Goal: Register for event/course

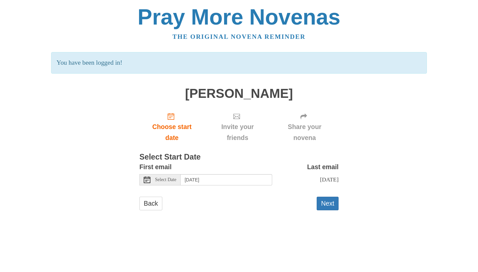
click at [179, 178] on div "Select Date" at bounding box center [160, 179] width 41 height 11
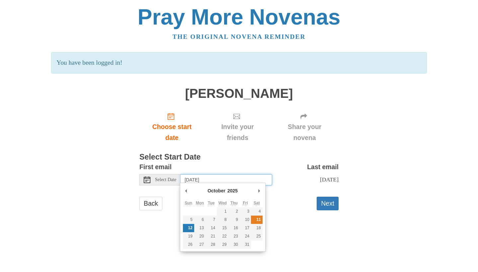
type input "Saturday, October 11th"
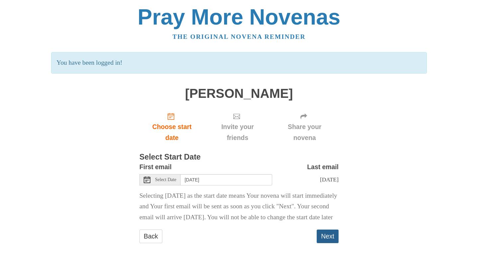
click at [330, 244] on button "Next" at bounding box center [328, 237] width 22 height 14
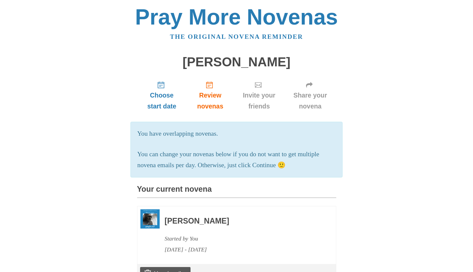
click at [149, 220] on img at bounding box center [150, 219] width 19 height 19
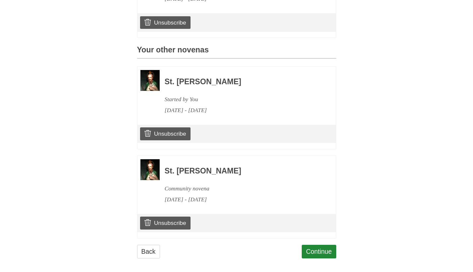
scroll to position [251, 0]
click at [320, 249] on link "Continue" at bounding box center [319, 253] width 35 height 14
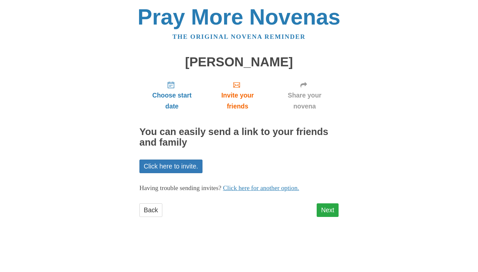
click at [331, 208] on link "Next" at bounding box center [328, 211] width 22 height 14
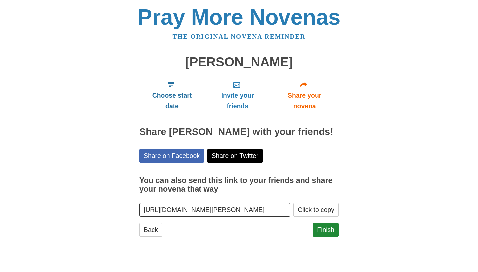
click at [166, 94] on span "Choose start date" at bounding box center [172, 101] width 52 height 22
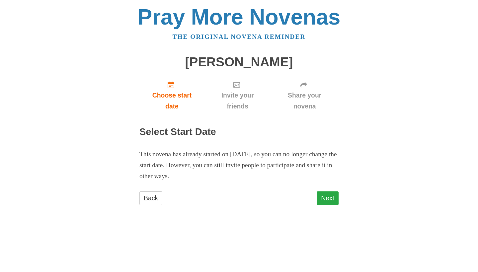
click at [325, 198] on link "Next" at bounding box center [328, 199] width 22 height 14
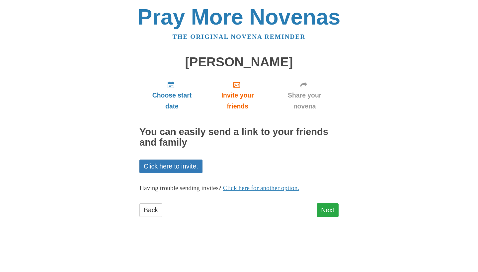
click at [326, 207] on link "Next" at bounding box center [328, 211] width 22 height 14
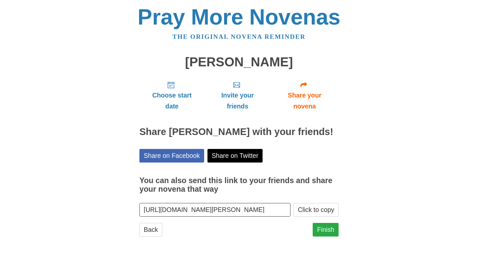
click at [327, 237] on link "Finish" at bounding box center [326, 230] width 26 height 14
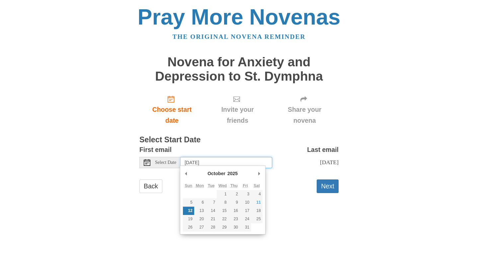
click at [212, 162] on input "Sunday, October 12th" at bounding box center [227, 162] width 92 height 11
type input "Saturday, October 11th"
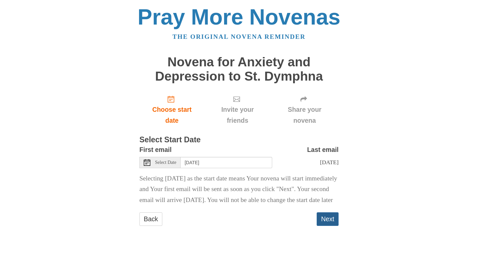
click at [331, 225] on button "Next" at bounding box center [328, 220] width 22 height 14
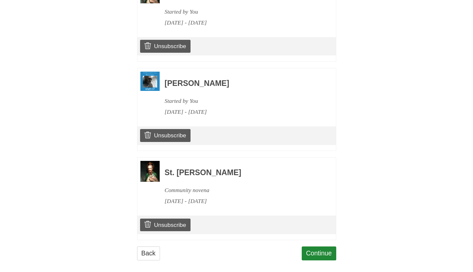
scroll to position [361, 0]
click at [324, 247] on link "Continue" at bounding box center [319, 254] width 35 height 14
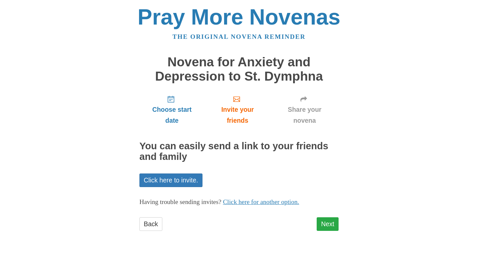
click at [328, 225] on link "Next" at bounding box center [328, 225] width 22 height 14
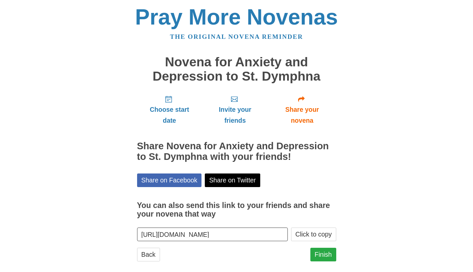
click at [326, 255] on link "Finish" at bounding box center [324, 255] width 26 height 14
